Goal: Task Accomplishment & Management: Use online tool/utility

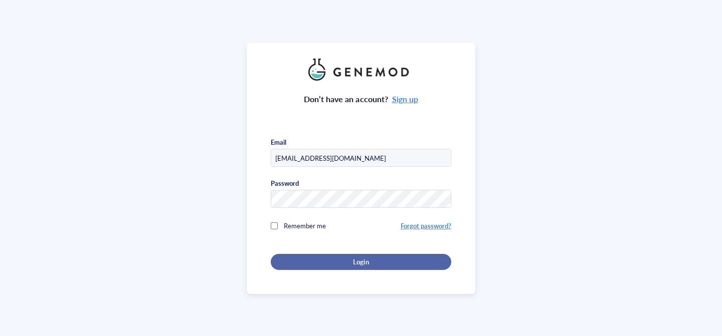
click at [328, 262] on div "Login" at bounding box center [361, 262] width 148 height 9
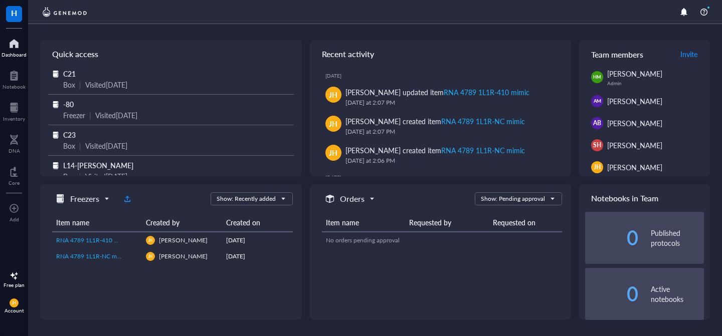
click at [97, 114] on div "Visited 2 months ago" at bounding box center [116, 115] width 42 height 11
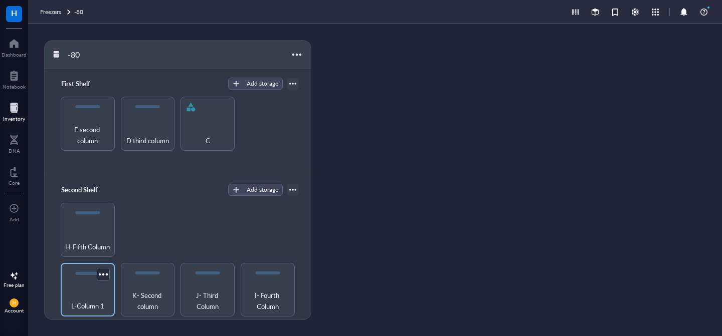
click at [82, 290] on div "L-Column 1" at bounding box center [88, 301] width 44 height 22
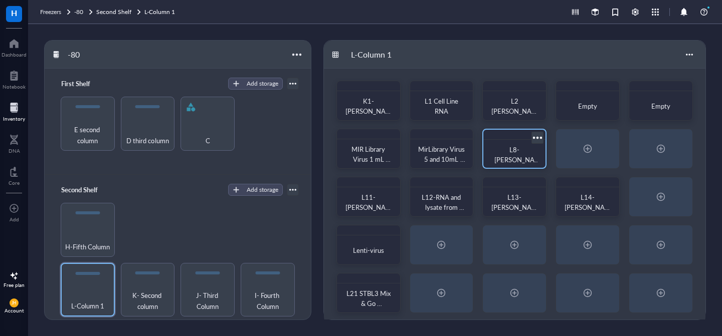
click at [530, 151] on div "L8-[PERSON_NAME]" at bounding box center [514, 155] width 46 height 20
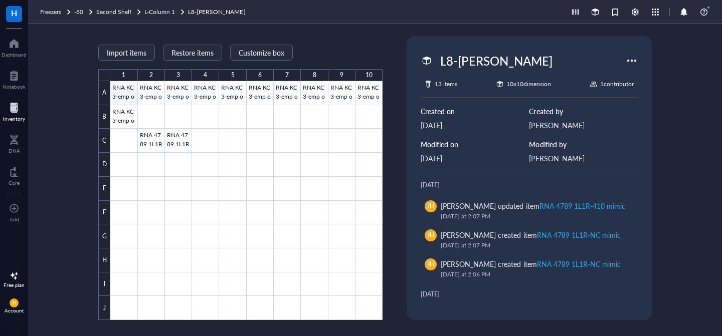
click at [128, 95] on div at bounding box center [246, 200] width 272 height 239
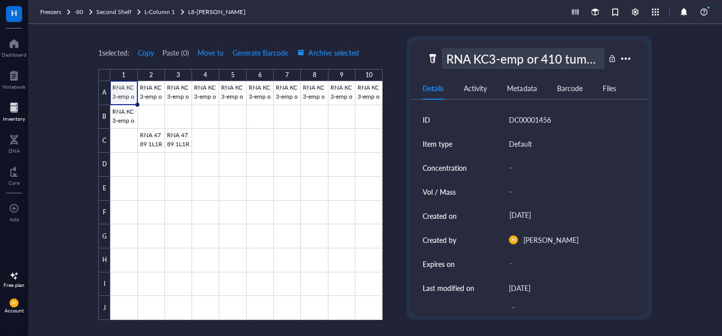
click at [466, 62] on div "RNA KC3-emp or 410 tumors" at bounding box center [523, 58] width 162 height 21
drag, startPoint x: 469, startPoint y: 60, endPoint x: 436, endPoint y: 57, distance: 33.7
click at [436, 57] on div "RNA KC3-emp or 410 tumors" at bounding box center [515, 58] width 177 height 21
type input "KC3-emp or 410 tumors"
click at [343, 174] on div at bounding box center [246, 200] width 272 height 239
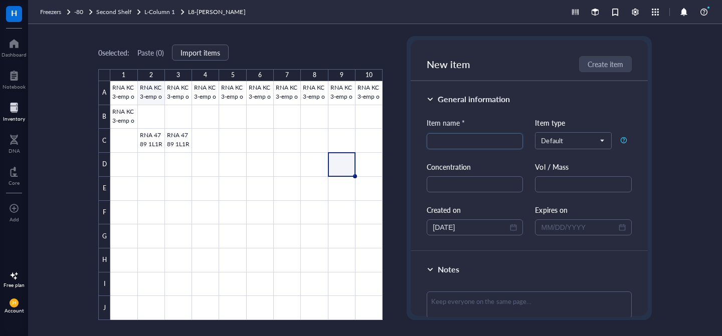
click at [139, 89] on div at bounding box center [246, 200] width 272 height 239
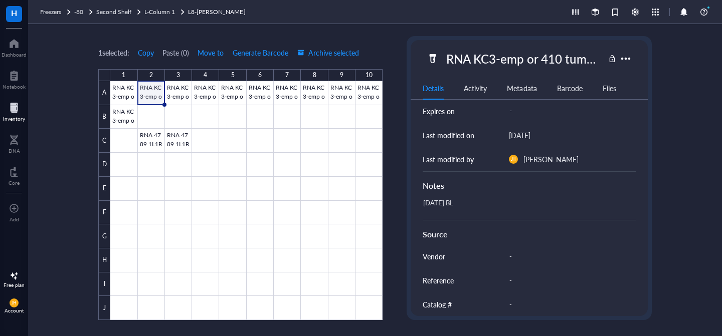
scroll to position [192, 0]
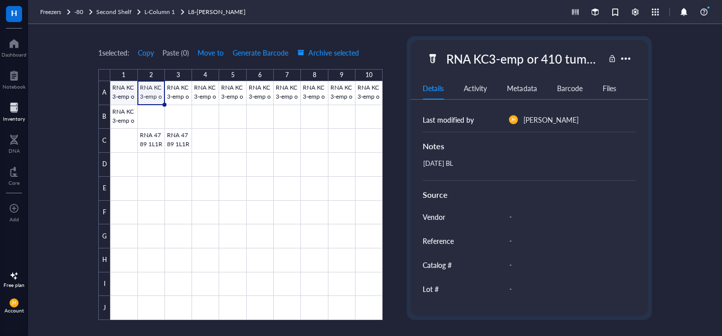
click at [123, 98] on div at bounding box center [246, 200] width 272 height 239
click at [224, 157] on div at bounding box center [246, 200] width 272 height 239
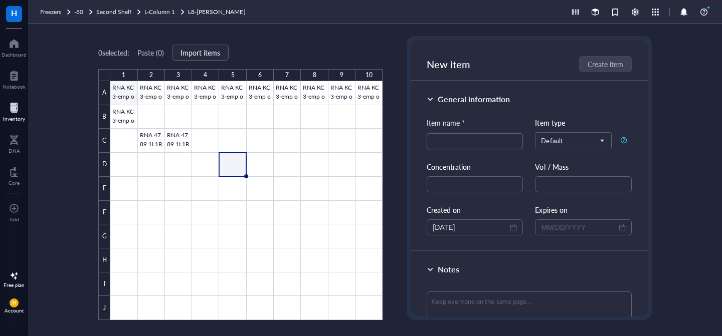
click at [130, 85] on div at bounding box center [246, 200] width 272 height 239
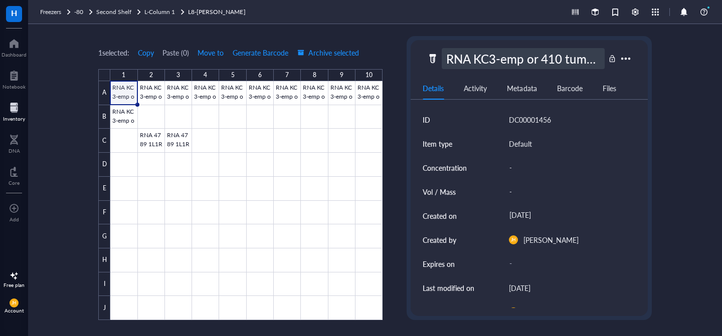
click at [475, 57] on div "RNA KC3-emp or 410 tumors" at bounding box center [523, 58] width 162 height 21
drag, startPoint x: 472, startPoint y: 61, endPoint x: 445, endPoint y: 52, distance: 29.0
click at [445, 52] on input "RNA KC3-emp or 410 tumors" at bounding box center [522, 59] width 161 height 20
type input "tumor_KC3-emp or 410 tumors"
click at [327, 166] on div at bounding box center [246, 200] width 272 height 239
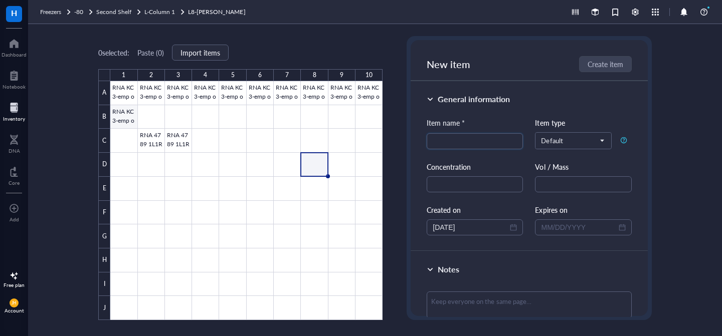
click at [131, 96] on div at bounding box center [246, 200] width 272 height 239
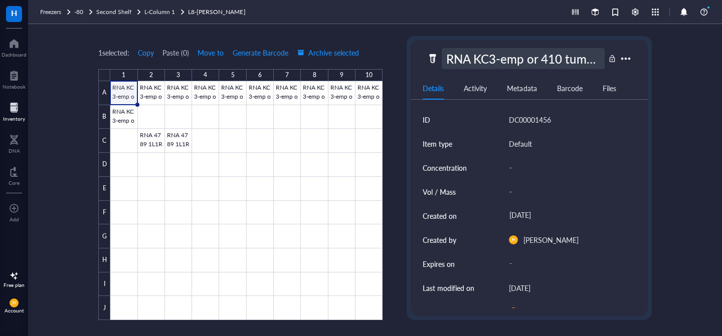
click at [471, 58] on div "RNA KC3-emp or 410 tumors" at bounding box center [523, 58] width 162 height 21
drag, startPoint x: 469, startPoint y: 61, endPoint x: 424, endPoint y: 59, distance: 45.1
click at [424, 60] on div "RNA KC3-emp or 410 tumors" at bounding box center [528, 58] width 237 height 21
type input "tumor_ KC3-emp or 410 tumors"
click at [175, 122] on div at bounding box center [246, 200] width 272 height 239
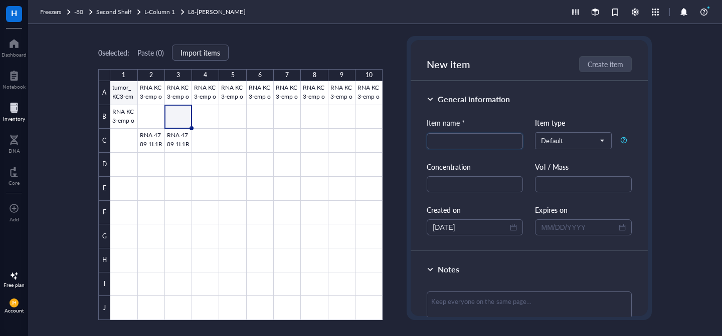
click at [129, 98] on div at bounding box center [246, 200] width 272 height 239
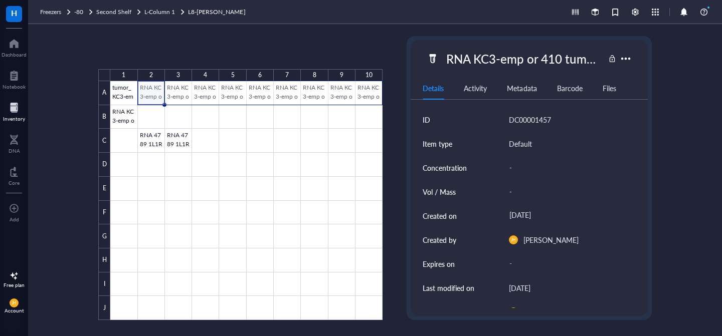
drag, startPoint x: 148, startPoint y: 90, endPoint x: 368, endPoint y: 90, distance: 220.5
click at [369, 91] on div at bounding box center [246, 200] width 272 height 239
click at [126, 91] on body "H Dashboard Notebook Inventory DNA Core To pick up a draggable item, press the …" at bounding box center [361, 168] width 722 height 336
drag, startPoint x: 150, startPoint y: 90, endPoint x: 402, endPoint y: 90, distance: 252.1
click at [402, 90] on div "1 2 3 4 5 6 7 8 9 10 A B C D E F G H I J tumor_ KC3-emp or 410 tumors RNA KC3-e…" at bounding box center [375, 180] width 694 height 312
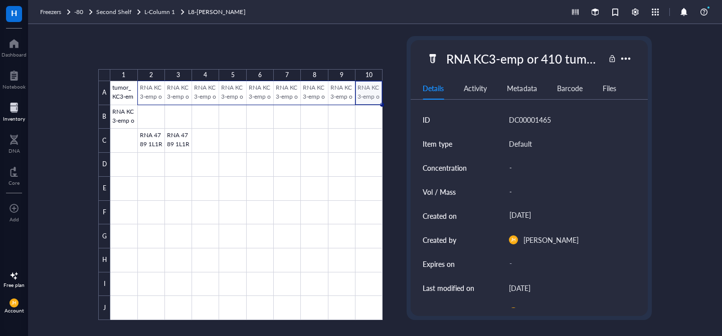
drag, startPoint x: 371, startPoint y: 92, endPoint x: 157, endPoint y: 98, distance: 213.6
click at [157, 98] on div at bounding box center [246, 200] width 272 height 239
drag, startPoint x: 161, startPoint y: 91, endPoint x: 385, endPoint y: 80, distance: 224.3
click at [385, 80] on div "1 2 3 4 5 6 7 8 9 10 A B C D E F G H I J tumor_ KC3-emp or 410 tumors RNA KC3-e…" at bounding box center [375, 180] width 694 height 312
click at [149, 94] on div at bounding box center [246, 200] width 272 height 239
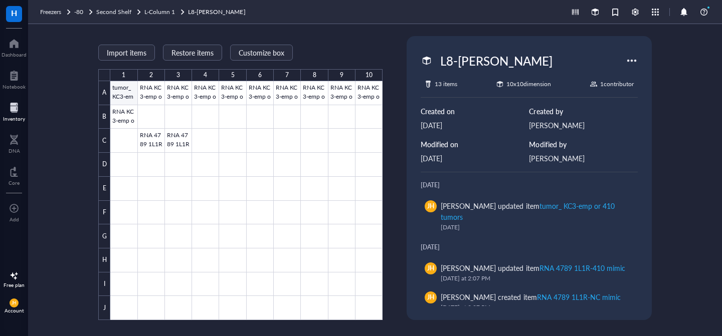
click at [125, 90] on div at bounding box center [246, 200] width 272 height 239
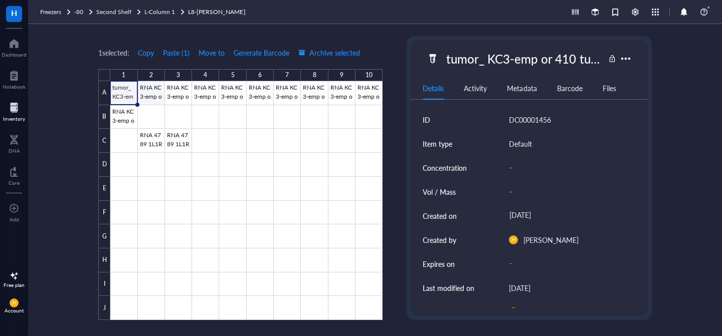
click at [162, 91] on body "H Dashboard Notebook Inventory DNA Core To pick up a draggable item, press the …" at bounding box center [361, 168] width 722 height 336
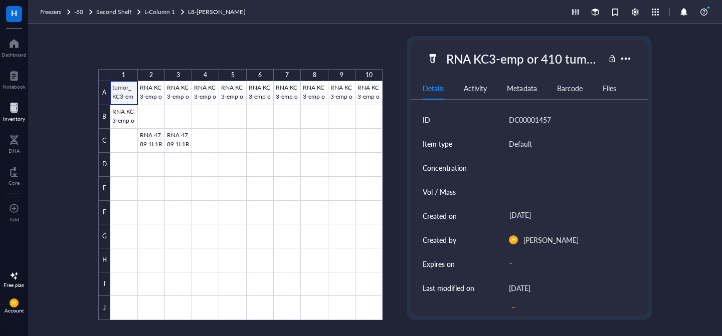
click at [124, 93] on div at bounding box center [246, 200] width 272 height 239
drag, startPoint x: 149, startPoint y: 92, endPoint x: 360, endPoint y: 97, distance: 211.5
click at [360, 97] on div at bounding box center [246, 200] width 272 height 239
click at [123, 93] on body "H Dashboard Notebook Inventory DNA Core To pick up a draggable item, press the …" at bounding box center [361, 168] width 722 height 336
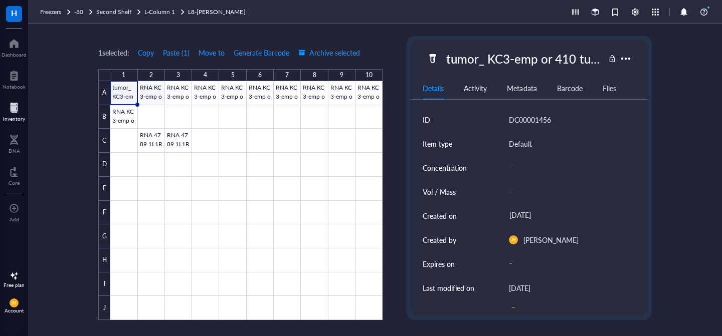
click at [150, 91] on body "H Dashboard Notebook Inventory DNA Core To pick up a draggable item, press the …" at bounding box center [361, 168] width 722 height 336
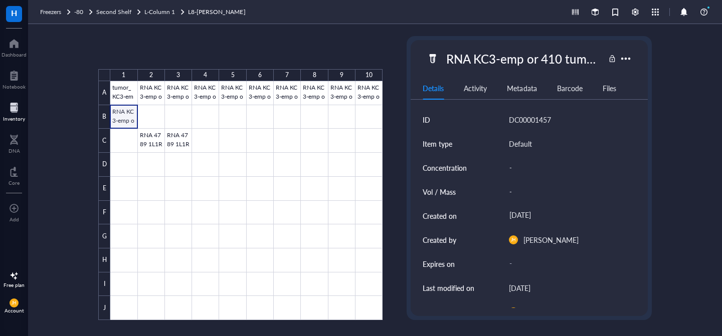
click at [125, 112] on div at bounding box center [246, 200] width 272 height 239
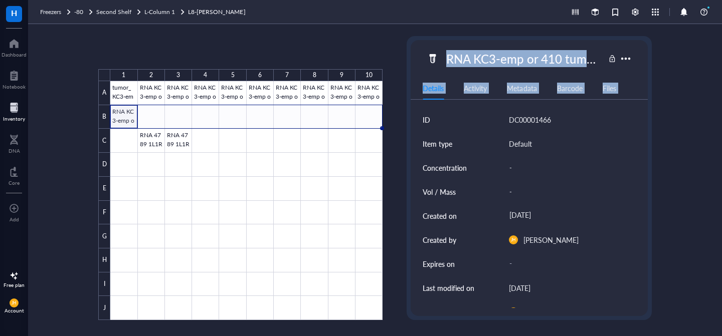
drag, startPoint x: 137, startPoint y: 126, endPoint x: 395, endPoint y: 120, distance: 258.2
click at [395, 120] on div "1 2 3 4 5 6 7 8 9 10 A B C D E F G H I J tumor_ KC3-emp or 410 tumors RNA KC3-e…" at bounding box center [375, 180] width 694 height 312
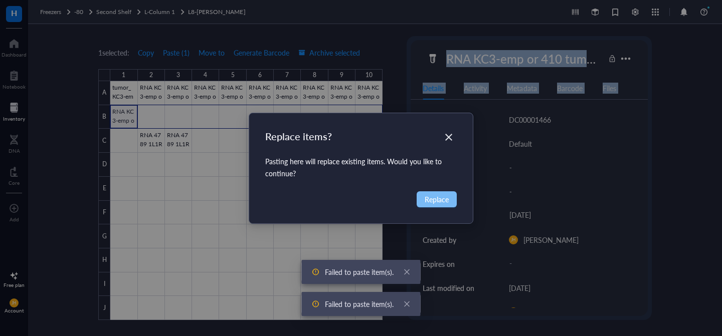
click at [428, 196] on span "Replace" at bounding box center [437, 199] width 24 height 11
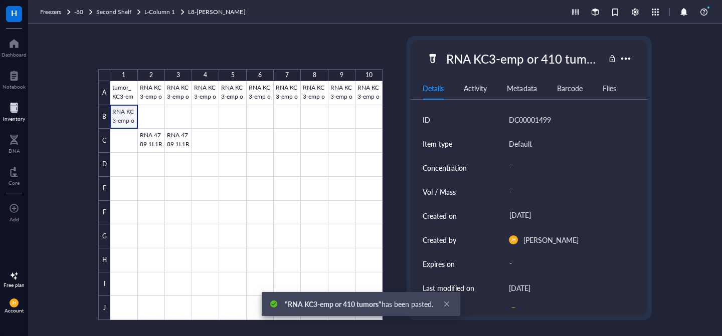
click at [127, 120] on div at bounding box center [246, 200] width 272 height 239
click at [128, 118] on div at bounding box center [246, 200] width 272 height 239
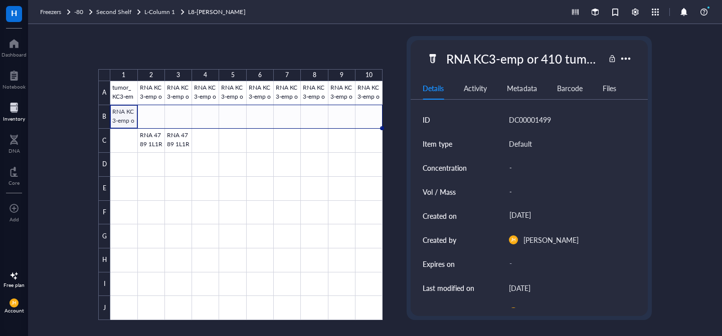
drag, startPoint x: 136, startPoint y: 128, endPoint x: 369, endPoint y: 130, distance: 233.6
click at [0, 0] on div "tumor_ KC3-emp or 410 tumors RNA KC3-emp or 410 tumors RNA KC3-emp or 410 tumor…" at bounding box center [0, 0] width 0 height 0
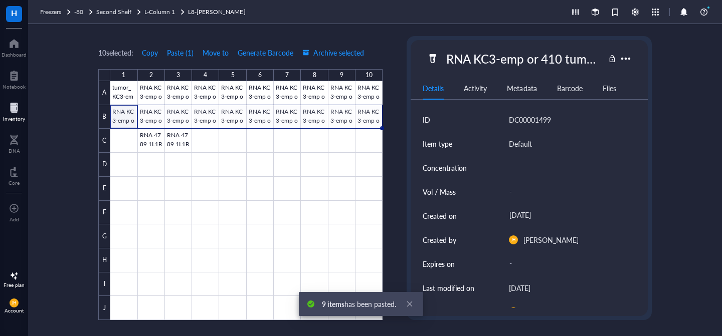
click at [130, 124] on div at bounding box center [246, 200] width 272 height 239
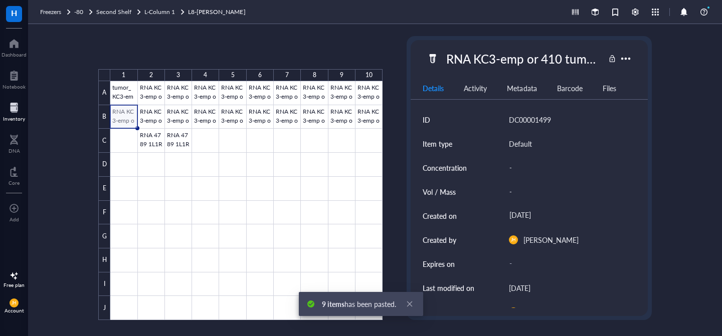
click at [124, 119] on div at bounding box center [246, 200] width 272 height 239
drag, startPoint x: 136, startPoint y: 128, endPoint x: 136, endPoint y: 139, distance: 11.0
click at [0, 0] on div "tumor_ KC3-emp or 410 tumors RNA KC3-emp or 410 tumors RNA KC3-emp or 410 tumor…" at bounding box center [0, 0] width 0 height 0
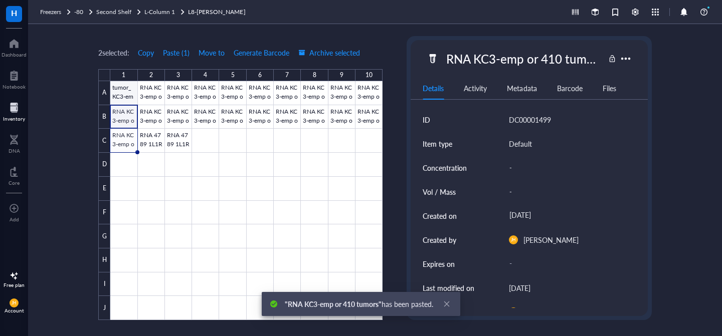
click at [126, 90] on div at bounding box center [246, 200] width 272 height 239
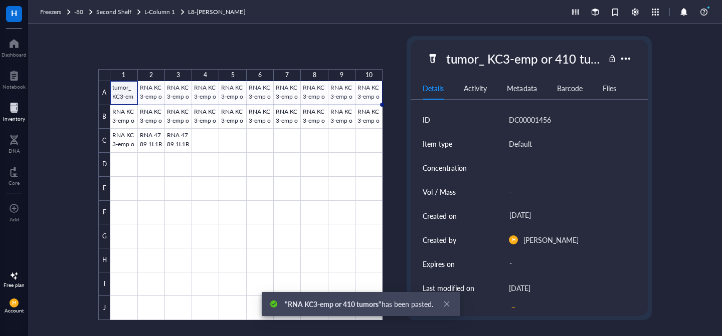
drag, startPoint x: 137, startPoint y: 103, endPoint x: 370, endPoint y: 92, distance: 233.3
click at [0, 0] on div "tumor_ KC3-emp or 410 tumors RNA KC3-emp or 410 tumors RNA KC3-emp or 410 tumor…" at bounding box center [0, 0] width 0 height 0
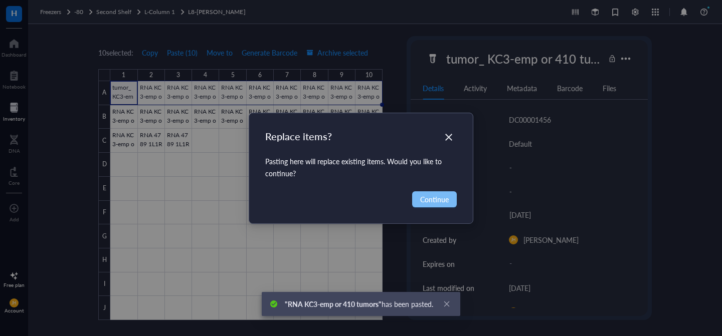
click at [429, 198] on span "Continue" at bounding box center [434, 199] width 29 height 11
